Goal: Obtain resource: Obtain resource

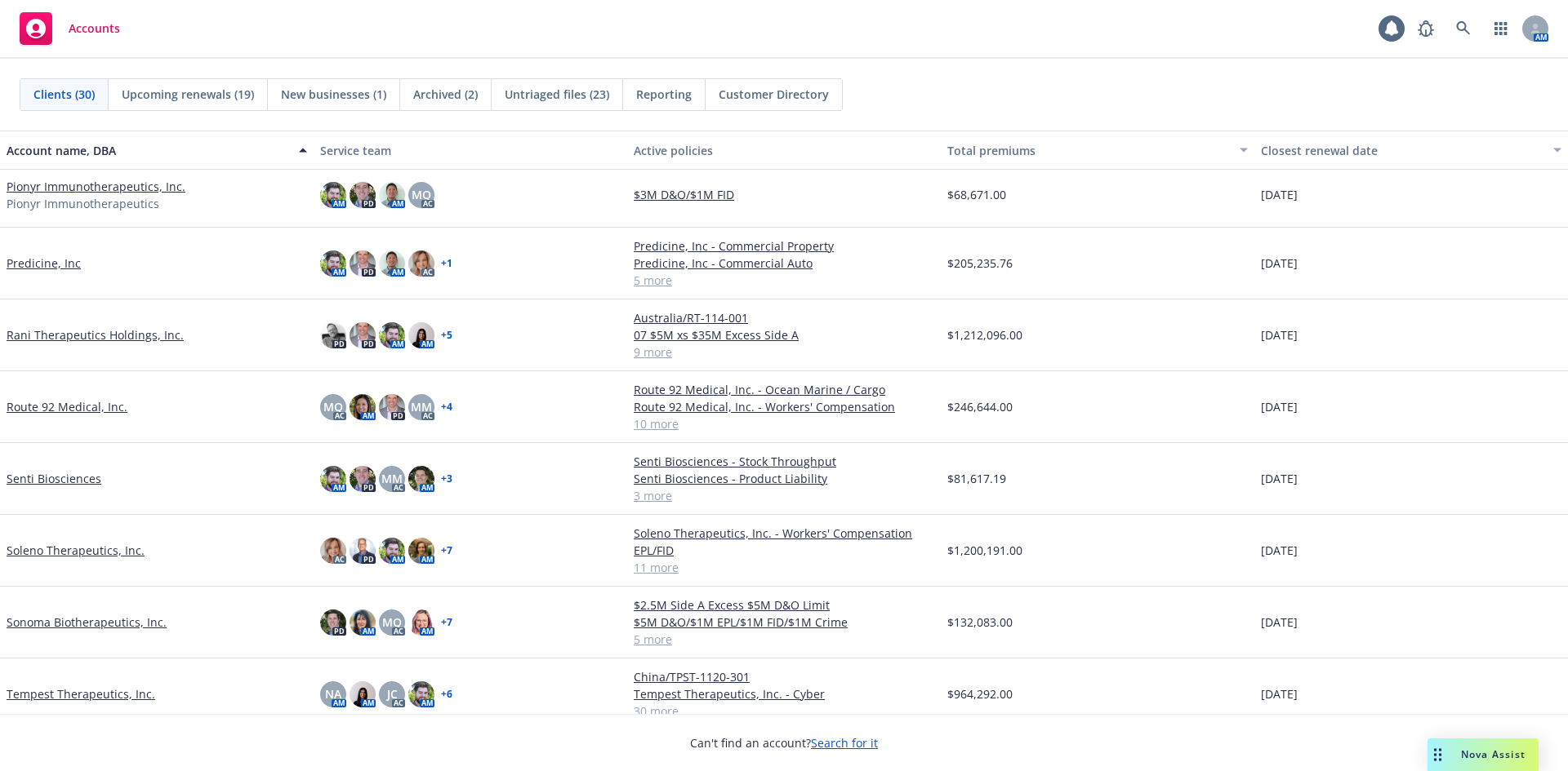
scroll to position [1170, 0]
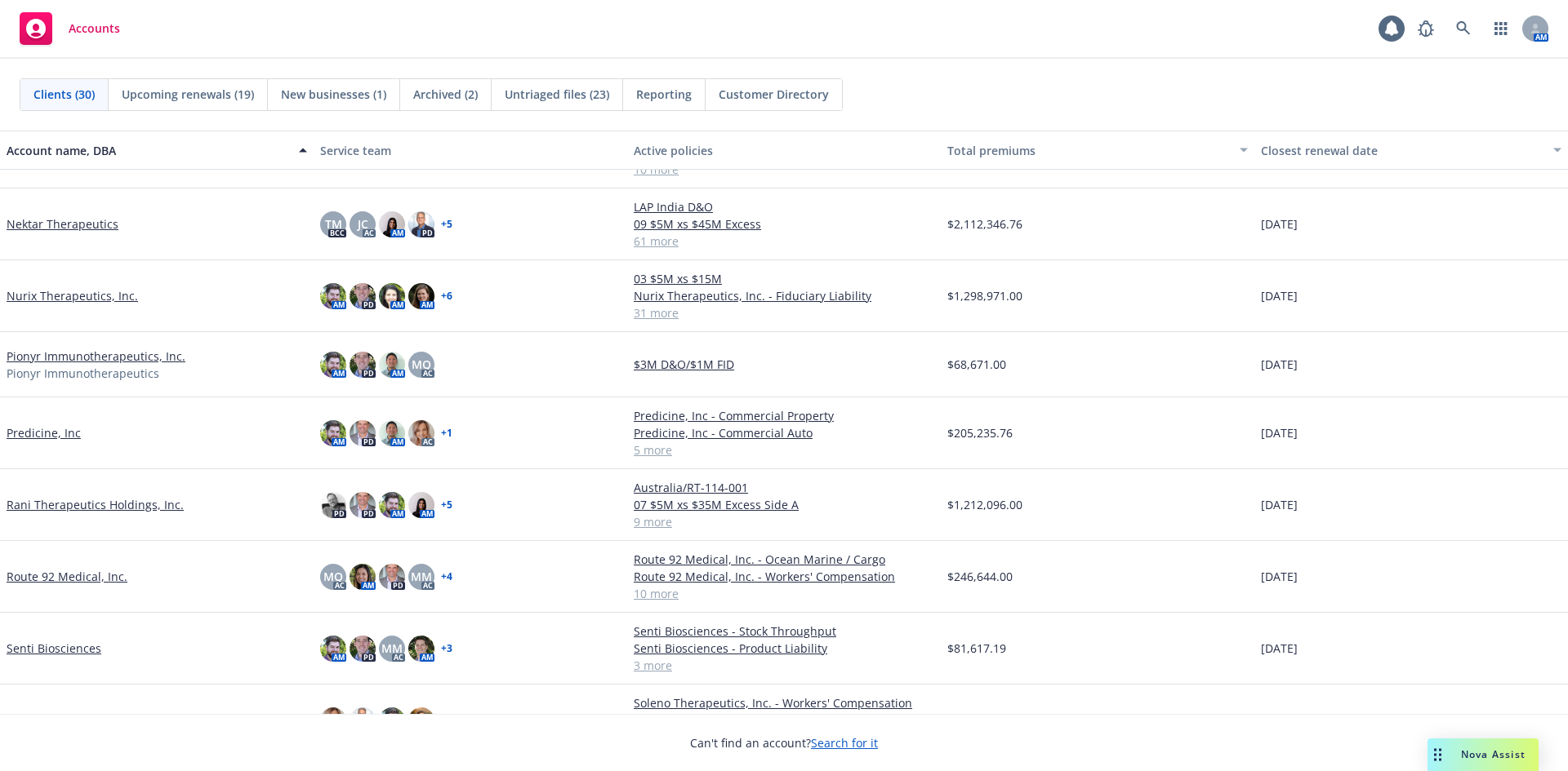
click at [83, 227] on link "Nektar Therapeutics" at bounding box center [63, 223] width 112 height 17
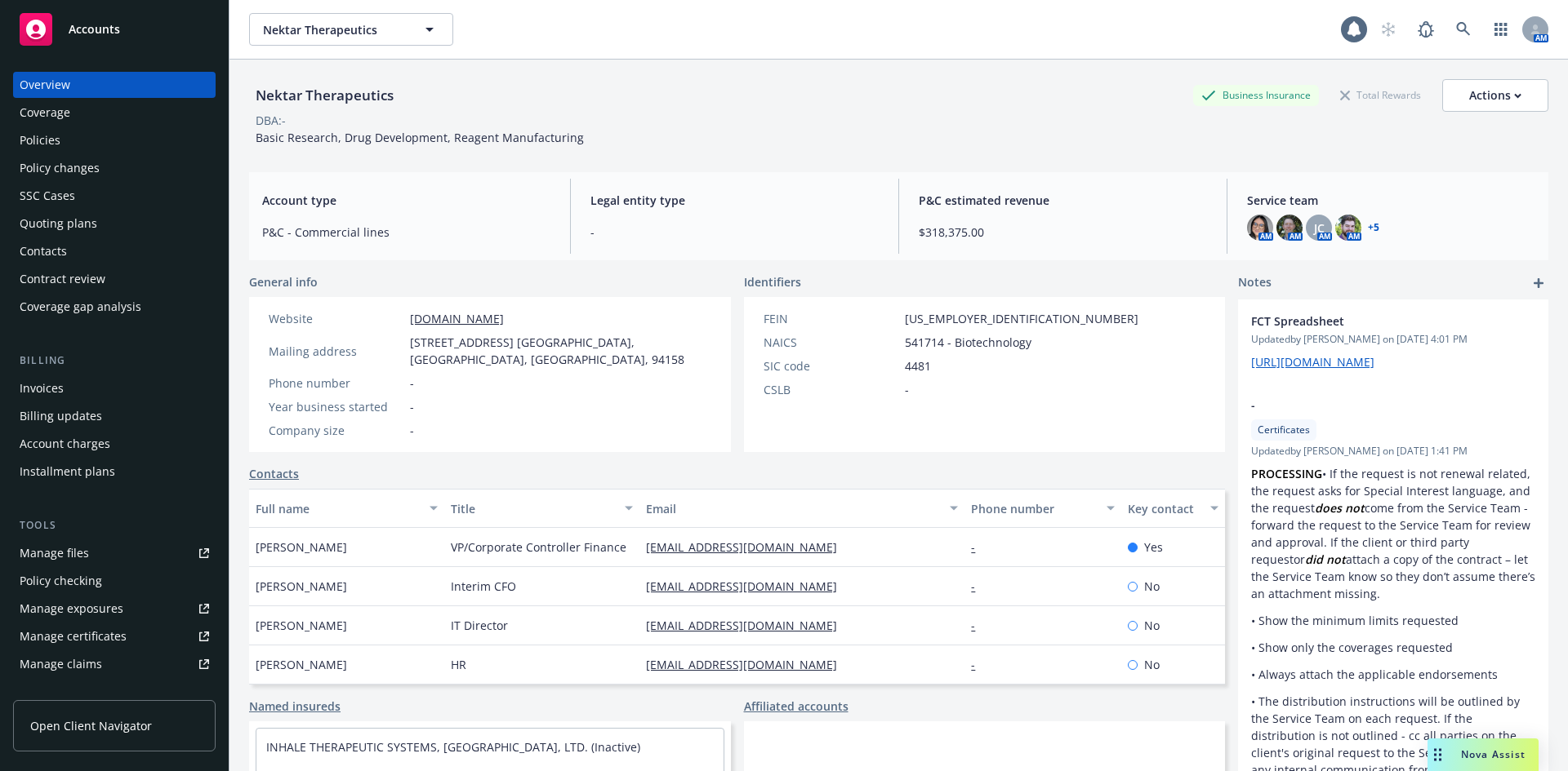
click at [87, 555] on link "Manage files" at bounding box center [114, 554] width 203 height 26
click at [74, 143] on div "Policies" at bounding box center [114, 140] width 189 height 26
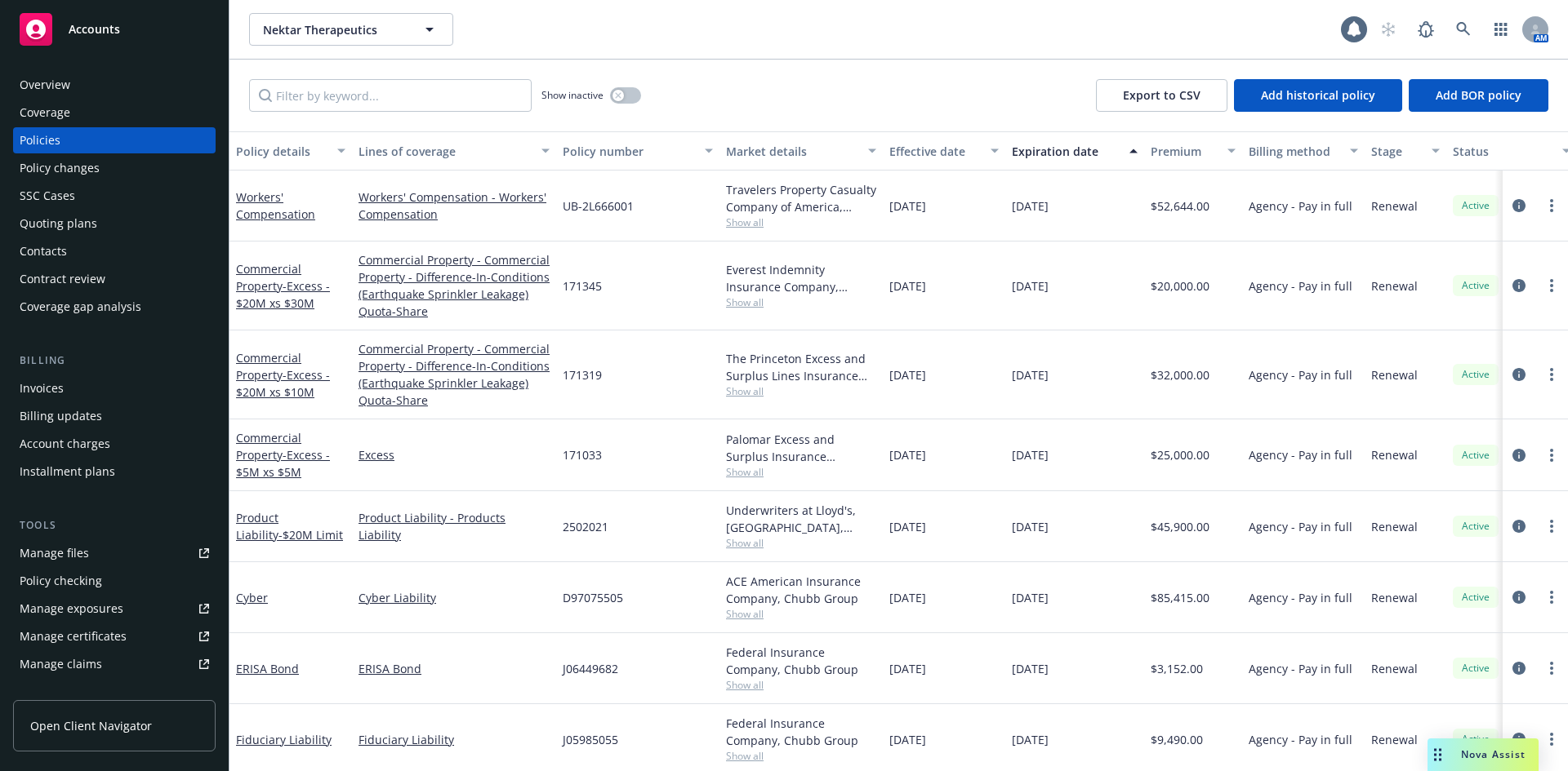
click at [72, 87] on div "Overview" at bounding box center [114, 84] width 189 height 26
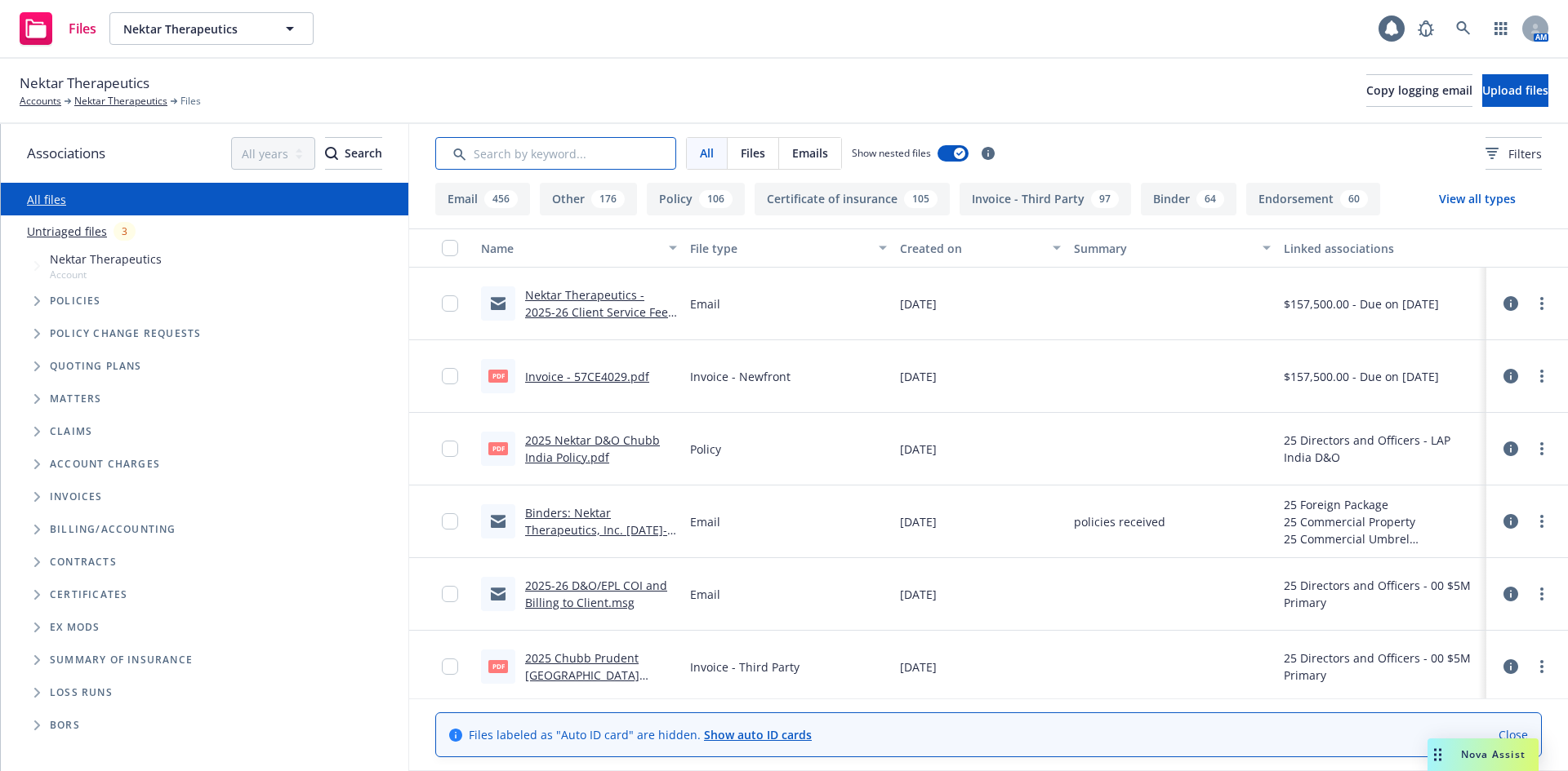
click at [575, 159] on input "Search by keyword..." at bounding box center [556, 153] width 241 height 32
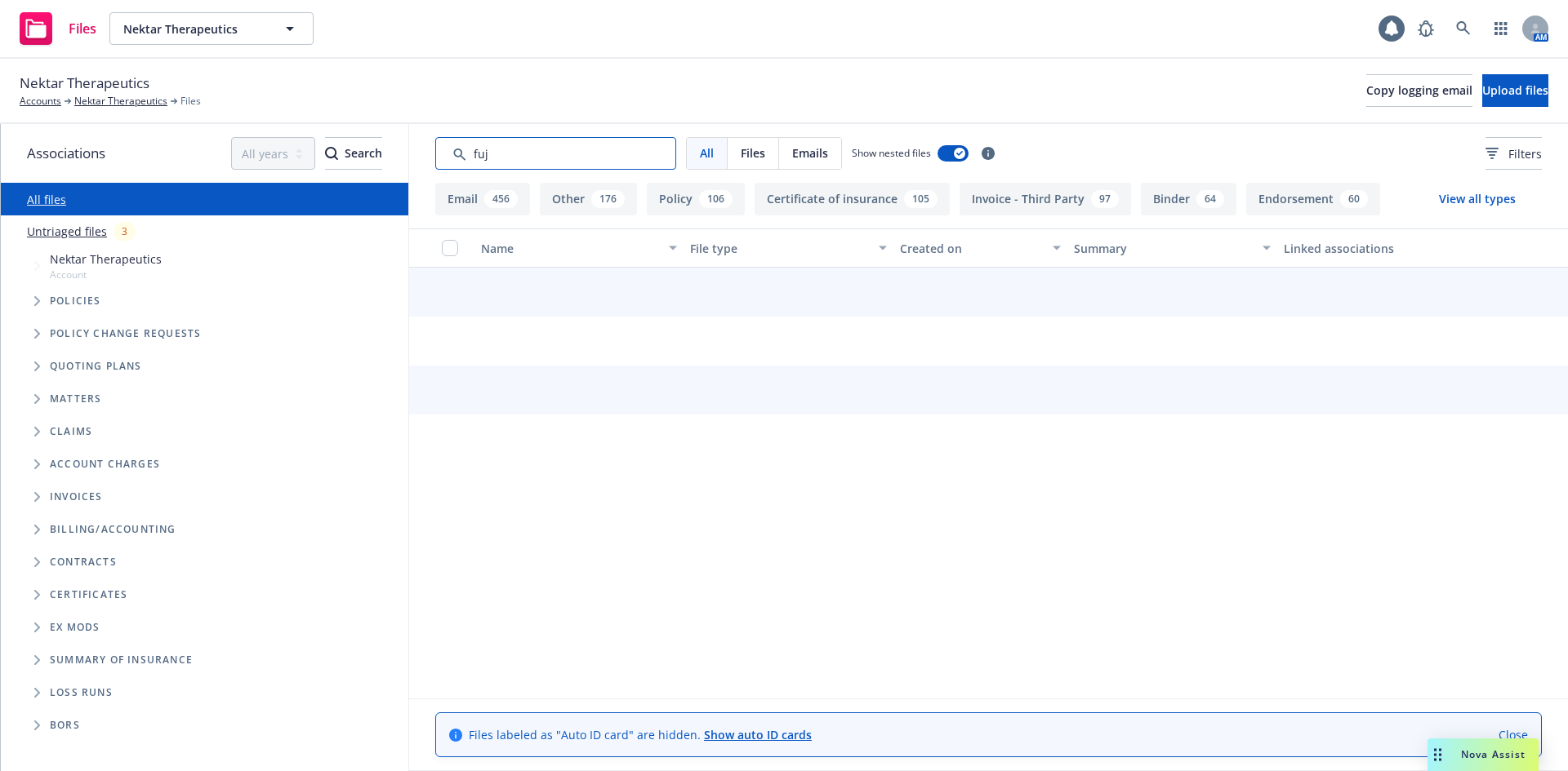
type input "fuji"
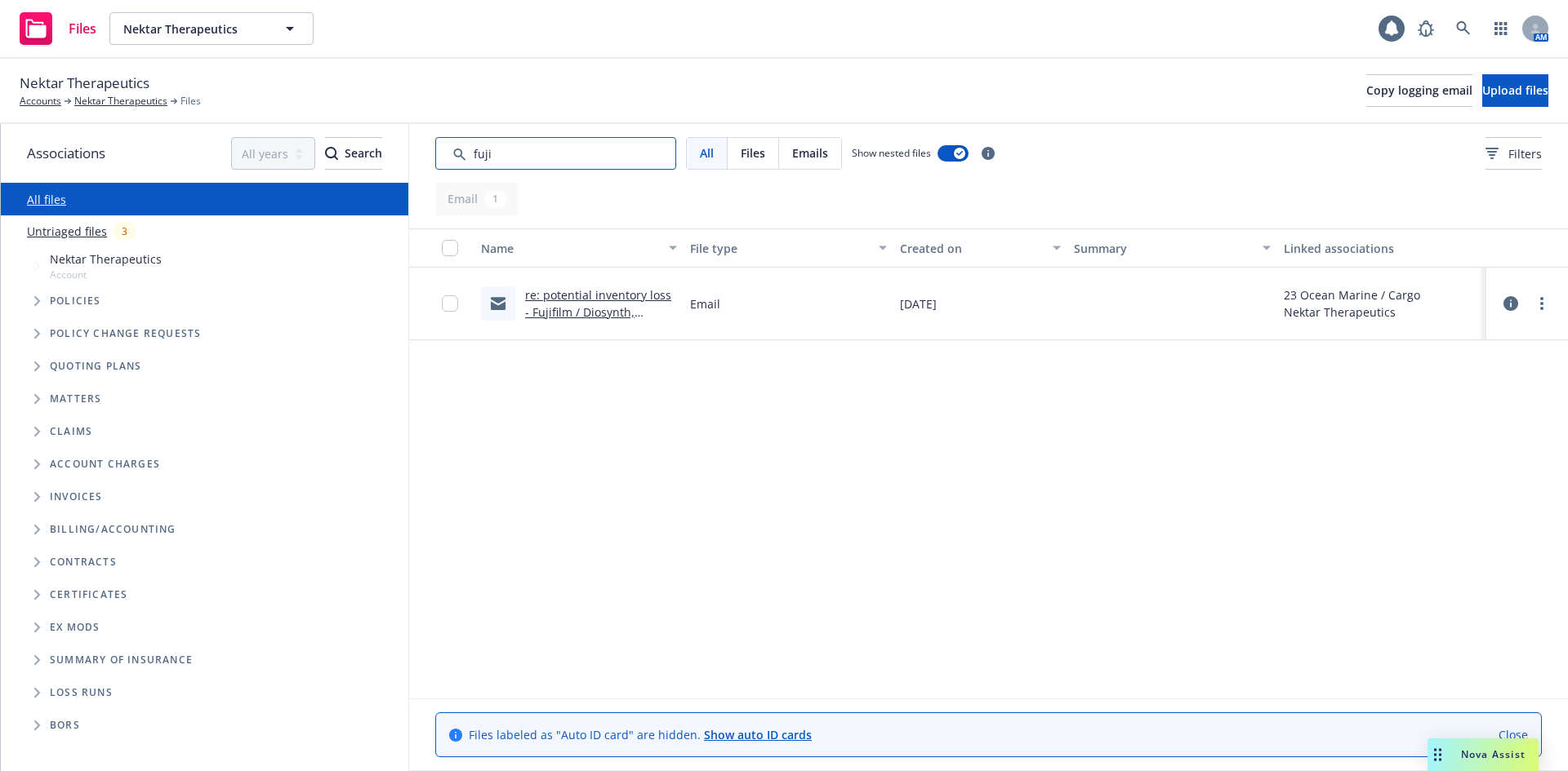
drag, startPoint x: 499, startPoint y: 156, endPoint x: 453, endPoint y: 154, distance: 46.0
click at [453, 154] on input "Search by keyword..." at bounding box center [556, 153] width 241 height 32
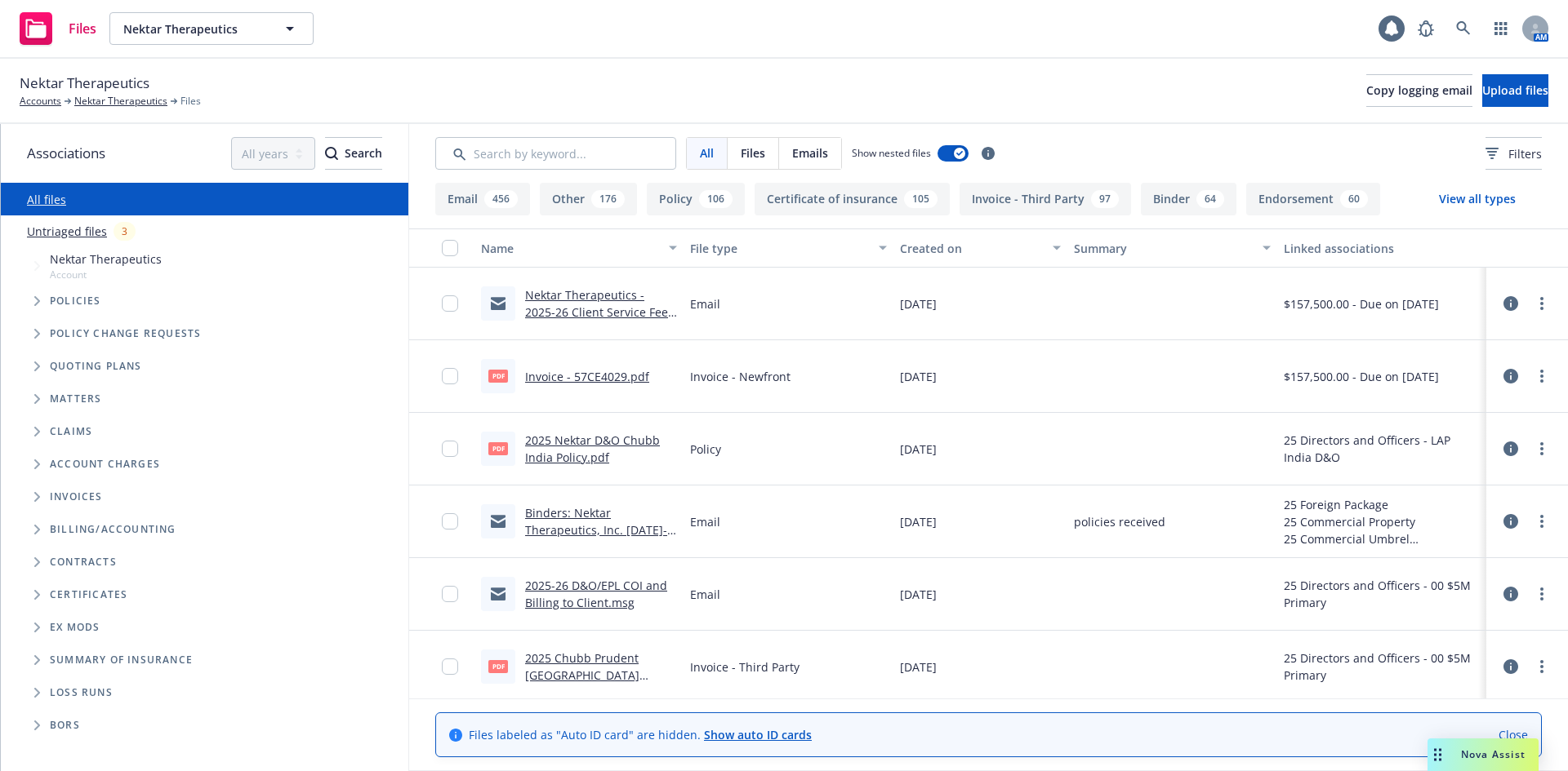
drag, startPoint x: 78, startPoint y: 561, endPoint x: 41, endPoint y: 567, distance: 37.5
click at [77, 561] on span "Contracts" at bounding box center [83, 562] width 67 height 10
click at [36, 561] on icon "Folder Tree Example" at bounding box center [37, 562] width 7 height 10
click at [102, 563] on span "Contracts" at bounding box center [83, 562] width 67 height 10
click at [121, 104] on link "Nektar Therapeutics" at bounding box center [121, 101] width 93 height 15
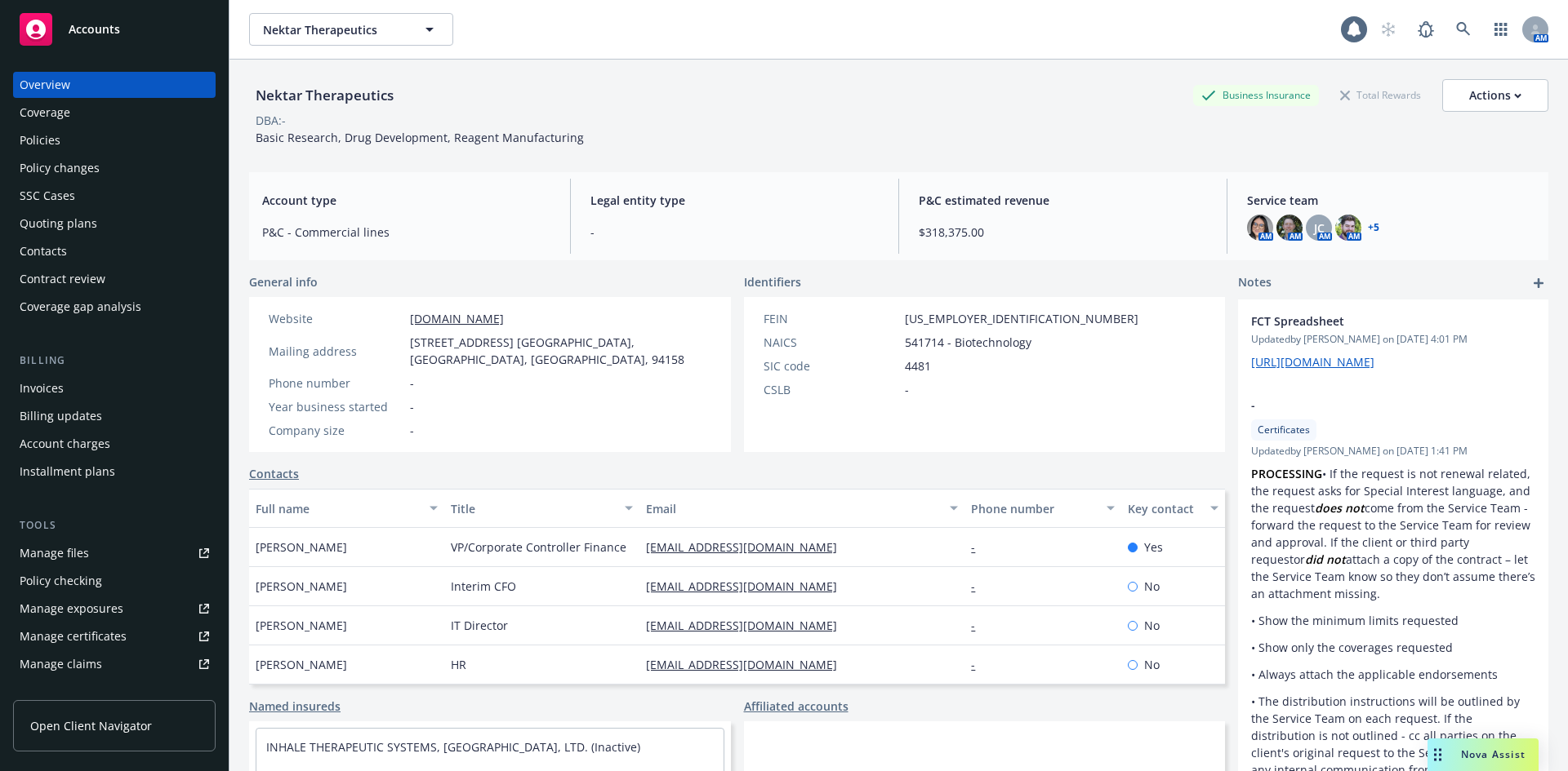
click at [110, 725] on span "Open Client Navigator" at bounding box center [91, 725] width 122 height 17
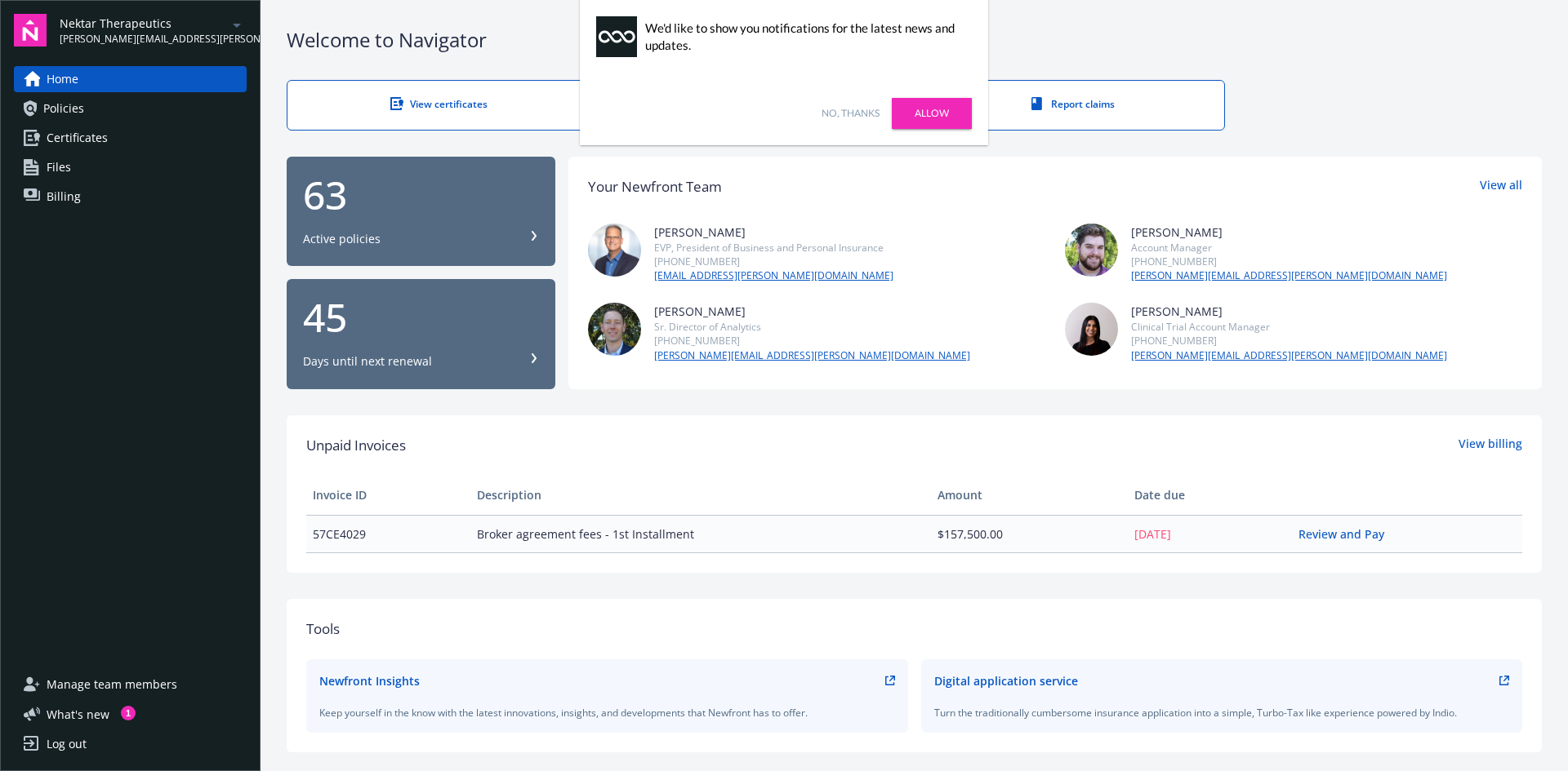
click at [915, 120] on link "Allow" at bounding box center [932, 114] width 80 height 31
